Goal: Ask a question

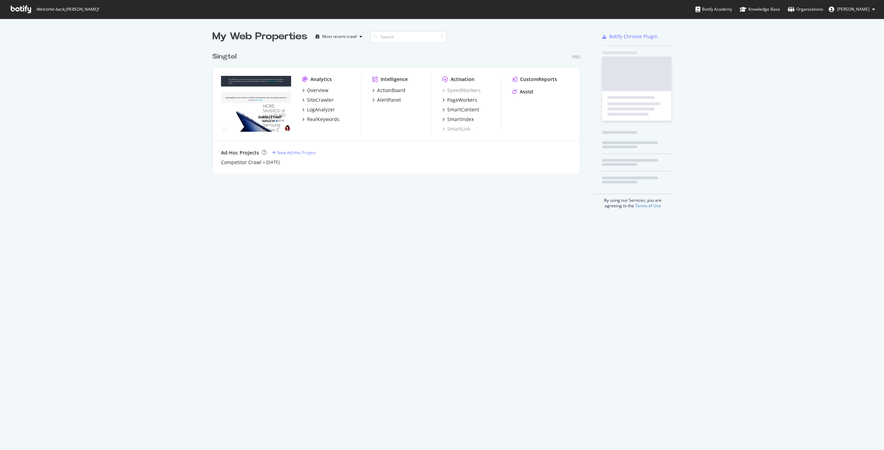
scroll to position [445, 873]
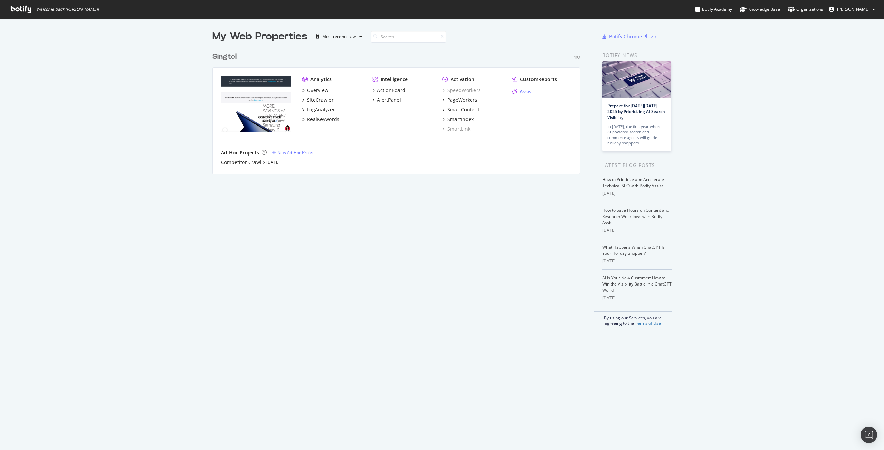
click at [515, 94] on div "Assist" at bounding box center [522, 91] width 21 height 7
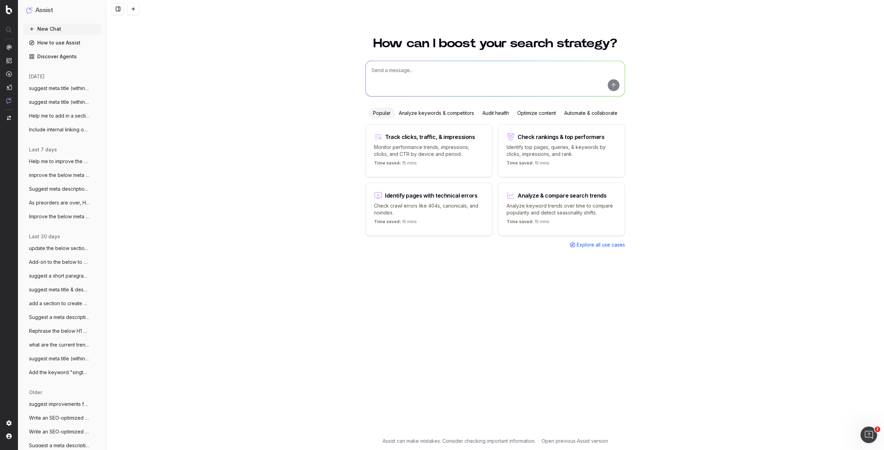
click at [458, 71] on textarea at bounding box center [495, 78] width 259 height 35
type textarea "s"
click at [550, 78] on textarea "improve the meta title (keep to be within 60 characters) & meta description (ke…" at bounding box center [495, 78] width 259 height 35
paste textarea "https://www.singtel.com/personal/products-services/broadband/new-homes#csalabel"
click at [583, 77] on textarea "improve the meta title (keep to be within 60 characters) & meta description (ke…" at bounding box center [495, 78] width 259 height 35
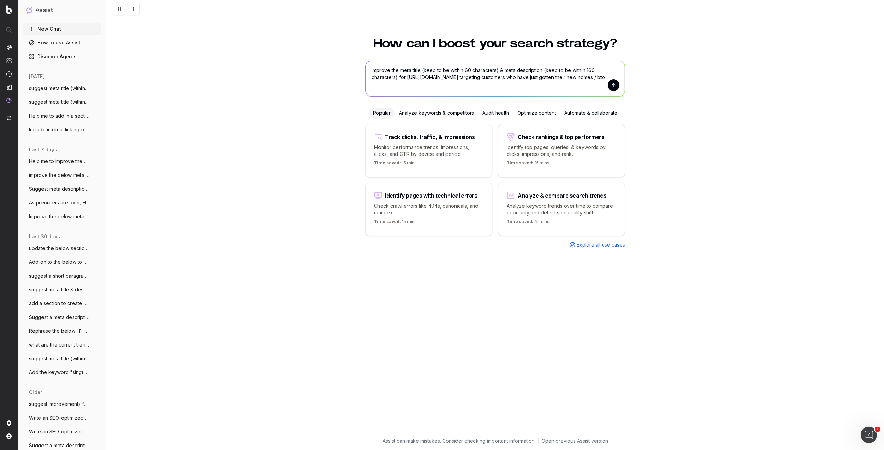
type textarea "improve the meta title (keep to be within 60 characters) & meta description (ke…"
